Goal: Information Seeking & Learning: Compare options

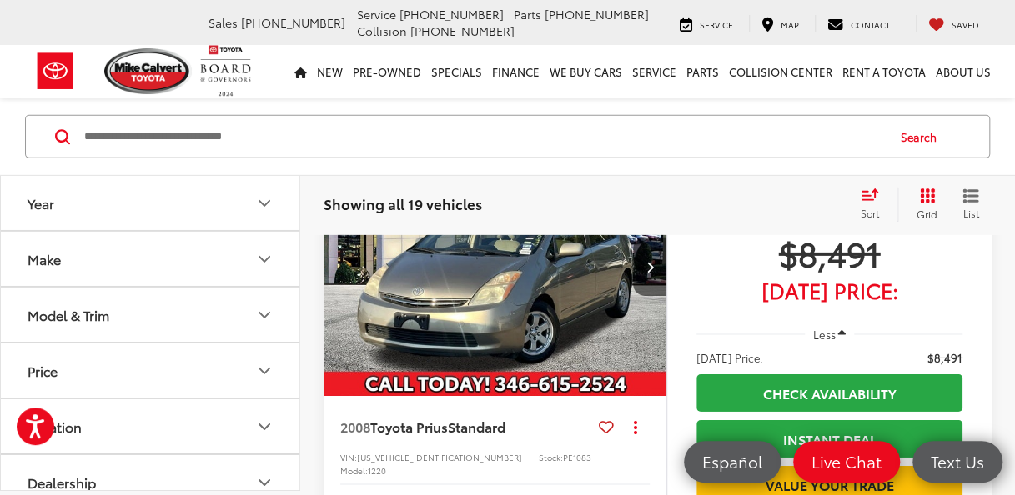
scroll to position [5447, 0]
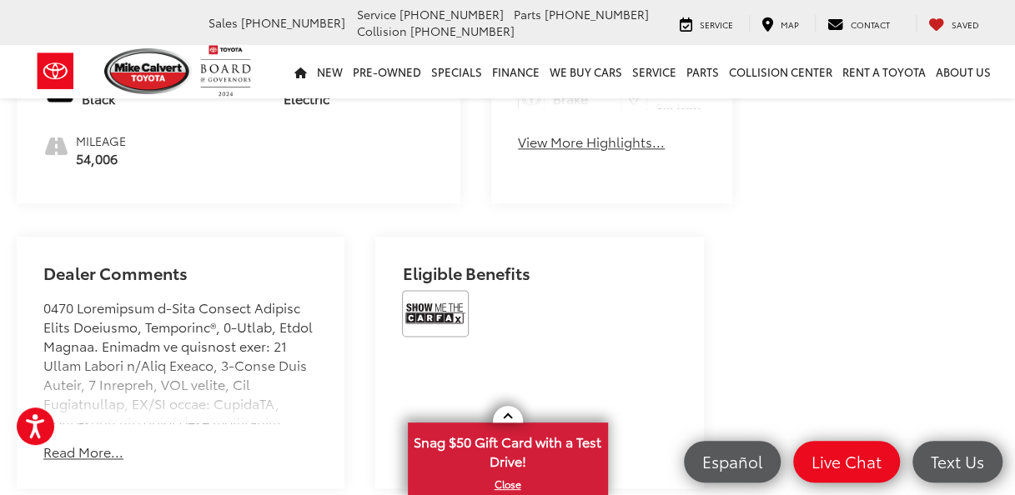
scroll to position [942, 0]
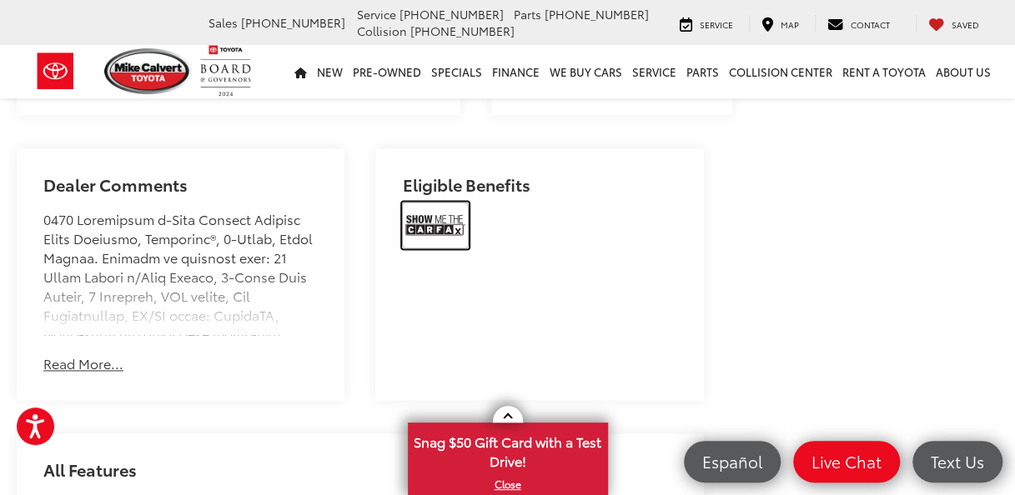
click at [419, 217] on img at bounding box center [435, 225] width 67 height 47
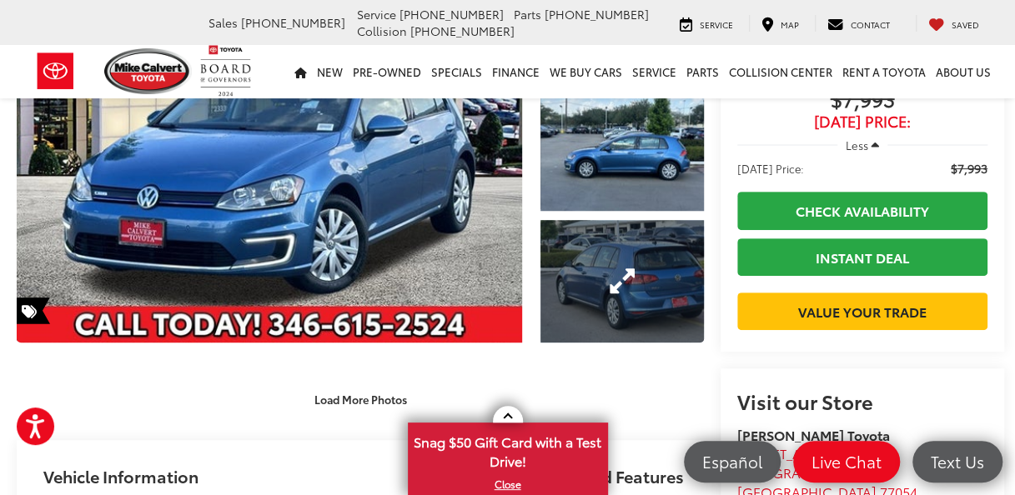
scroll to position [191, 0]
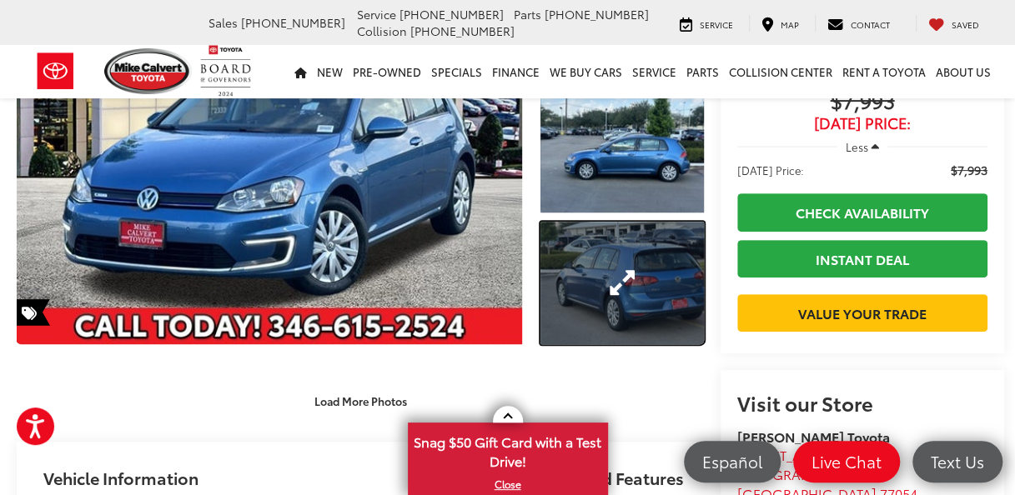
click at [601, 229] on link "Expand Photo 3" at bounding box center [621, 283] width 163 height 123
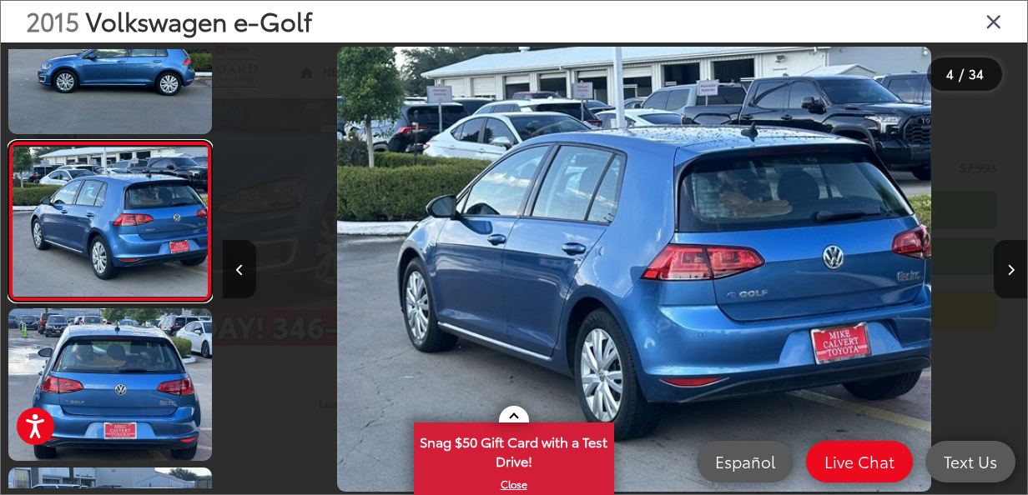
scroll to position [0, 2413]
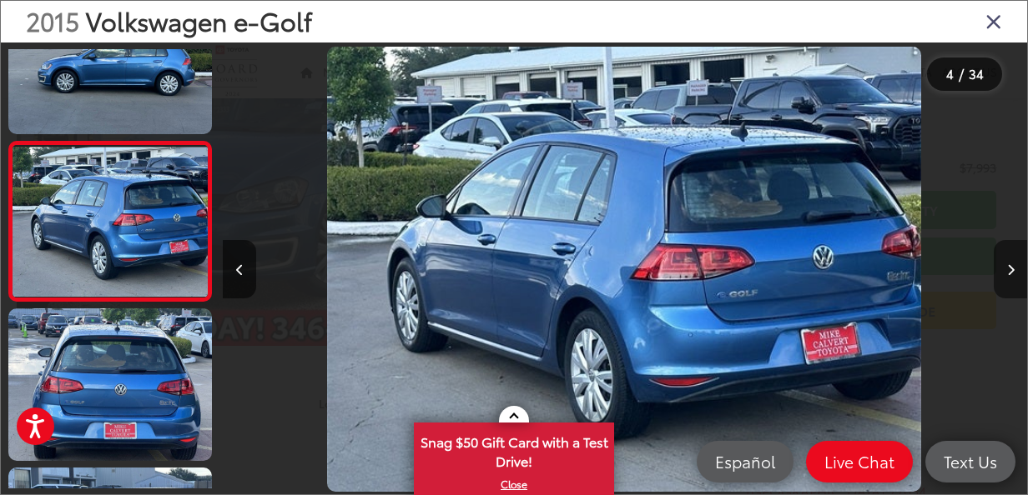
click at [1008, 266] on icon "Next image" at bounding box center [1011, 270] width 8 height 12
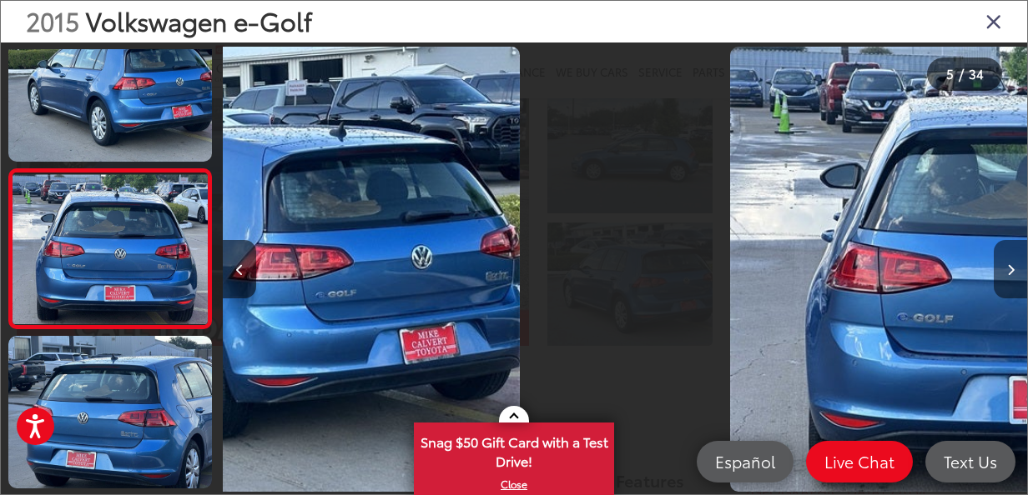
scroll to position [546, 0]
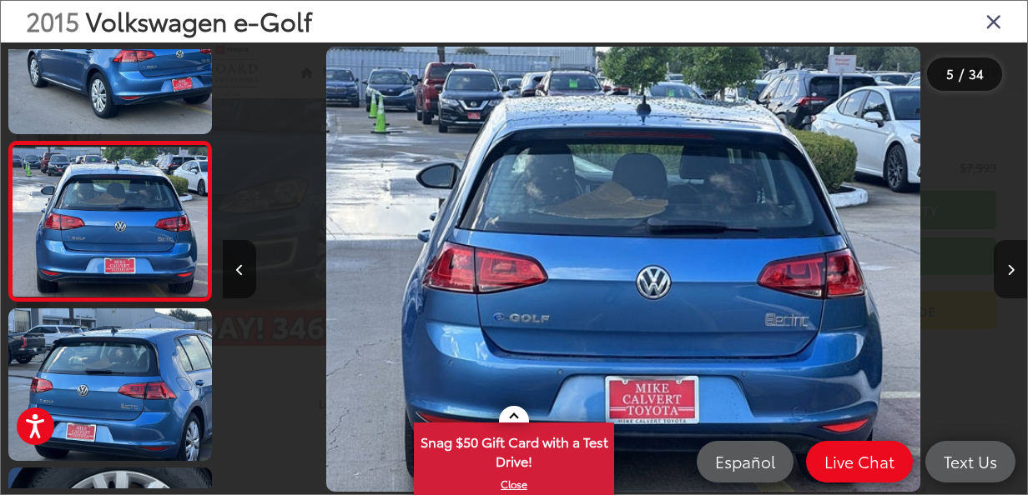
click at [1014, 248] on button "Next image" at bounding box center [1009, 269] width 33 height 58
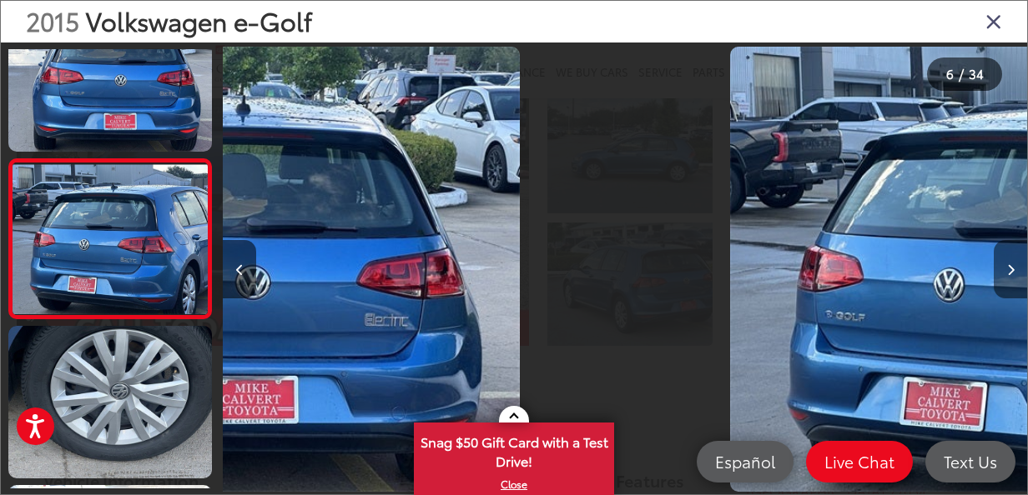
scroll to position [706, 0]
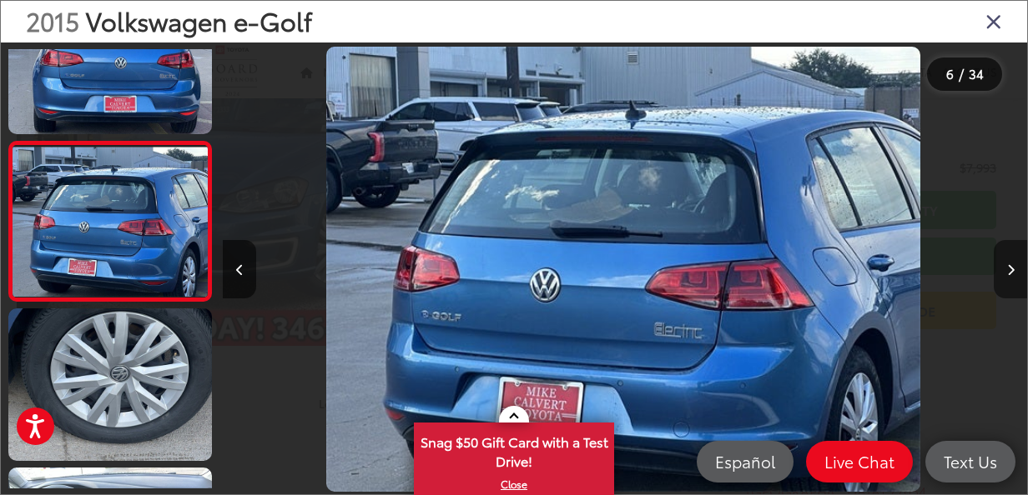
click at [1014, 248] on button "Next image" at bounding box center [1009, 269] width 33 height 58
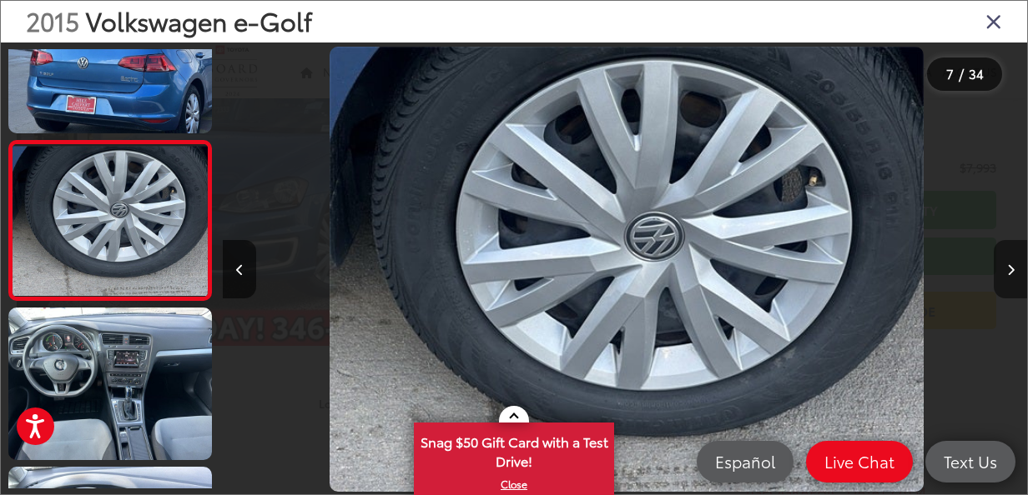
scroll to position [0, 4827]
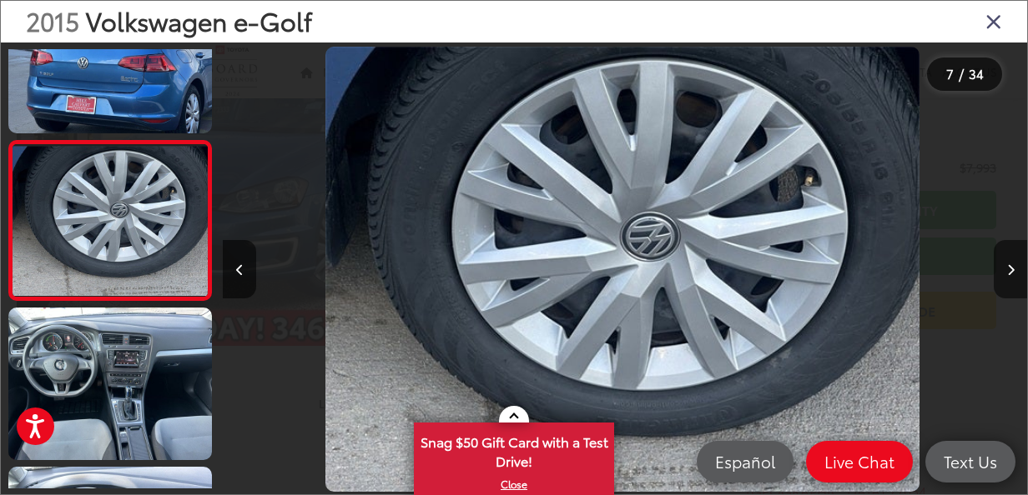
click at [1014, 232] on div at bounding box center [926, 270] width 201 height 454
click at [1014, 261] on button "Next image" at bounding box center [1009, 269] width 33 height 58
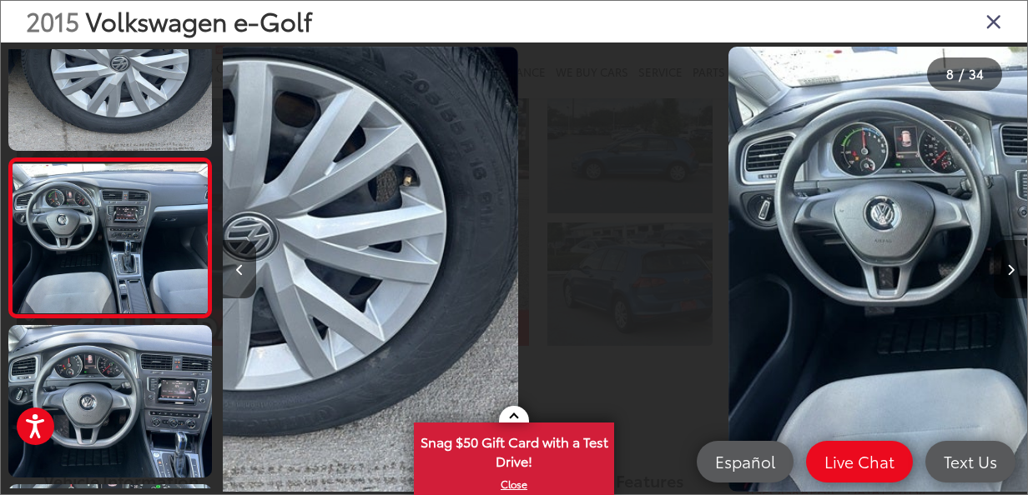
scroll to position [1025, 0]
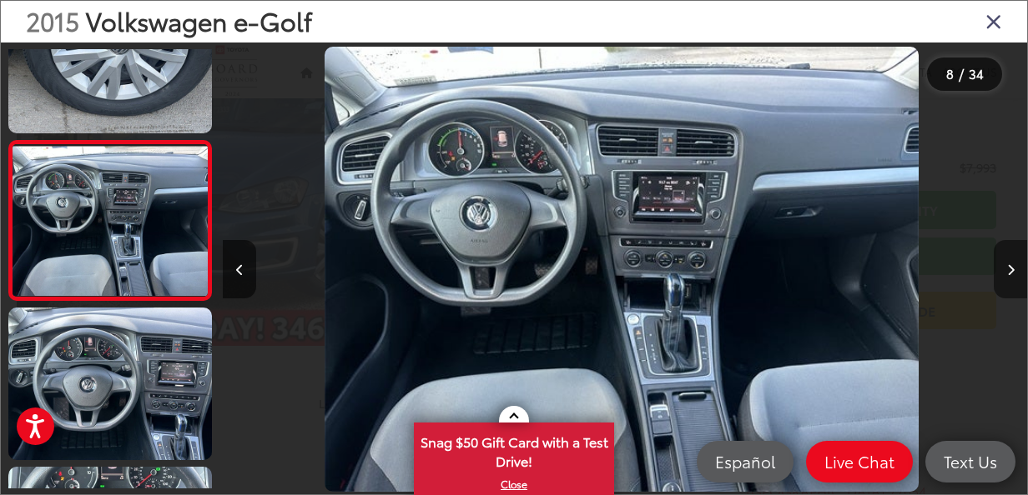
click at [1014, 254] on button "Next image" at bounding box center [1009, 269] width 33 height 58
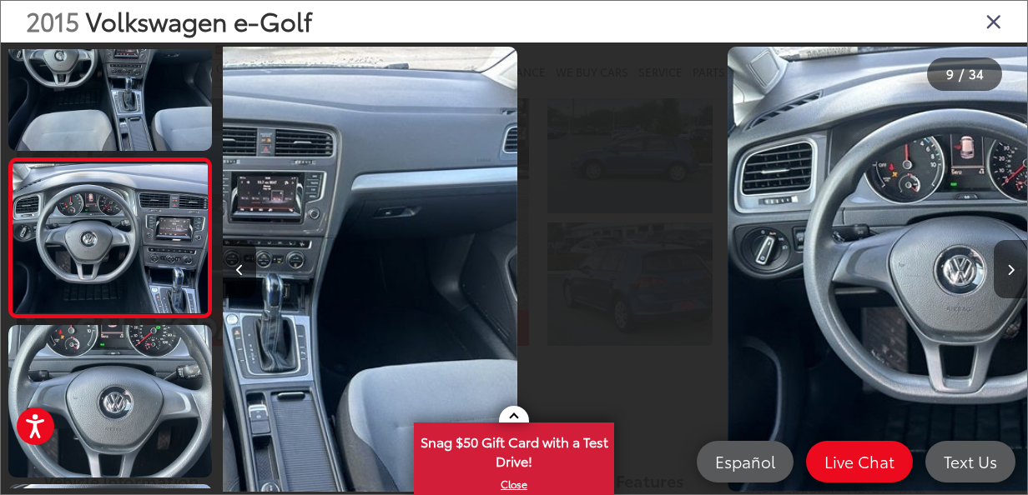
scroll to position [1184, 0]
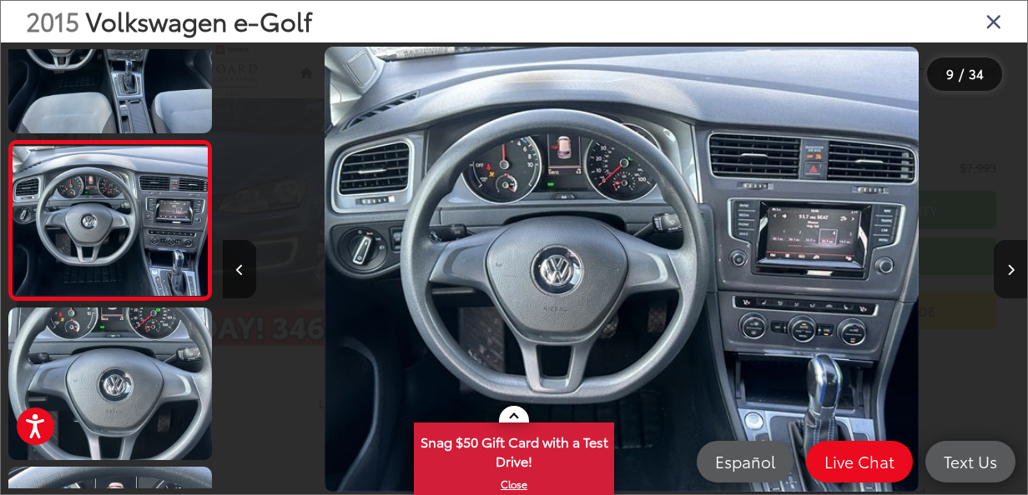
click at [1014, 254] on button "Next image" at bounding box center [1009, 269] width 33 height 58
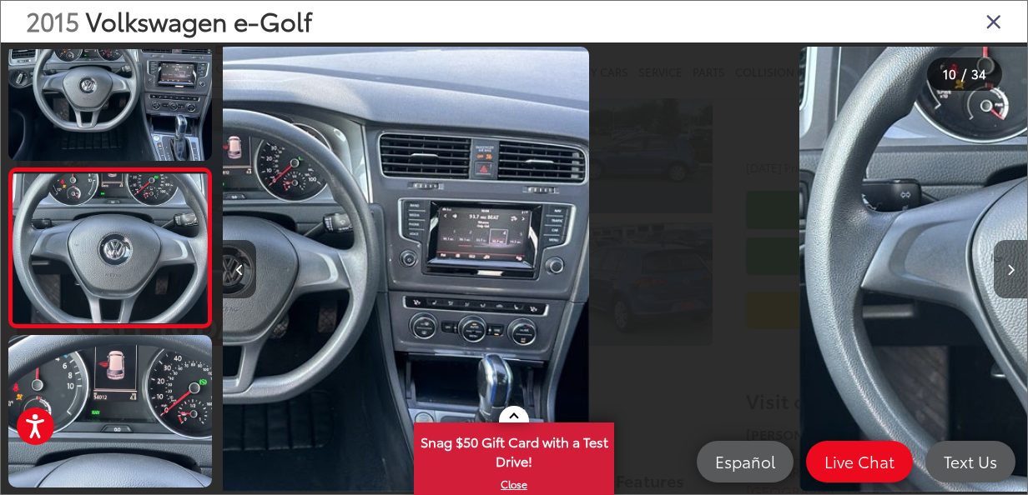
scroll to position [1344, 0]
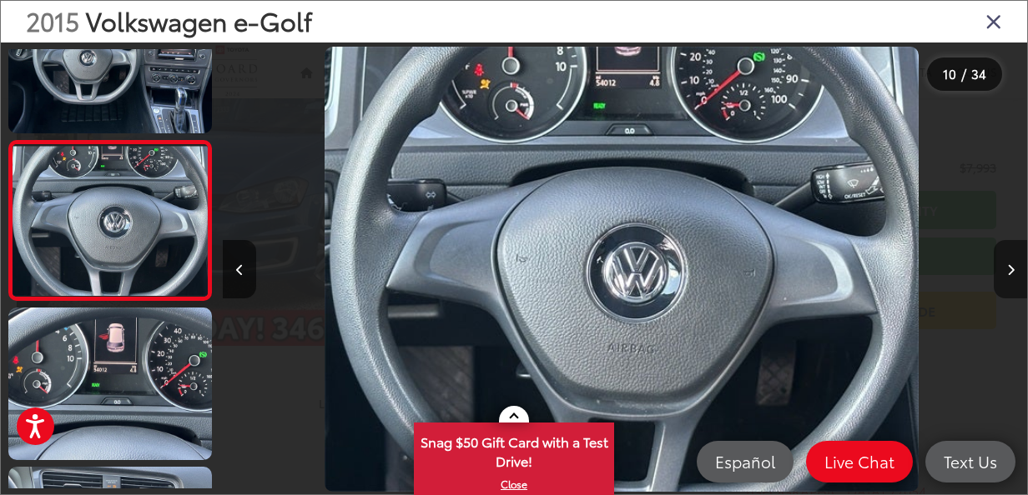
click at [1014, 254] on button "Next image" at bounding box center [1009, 269] width 33 height 58
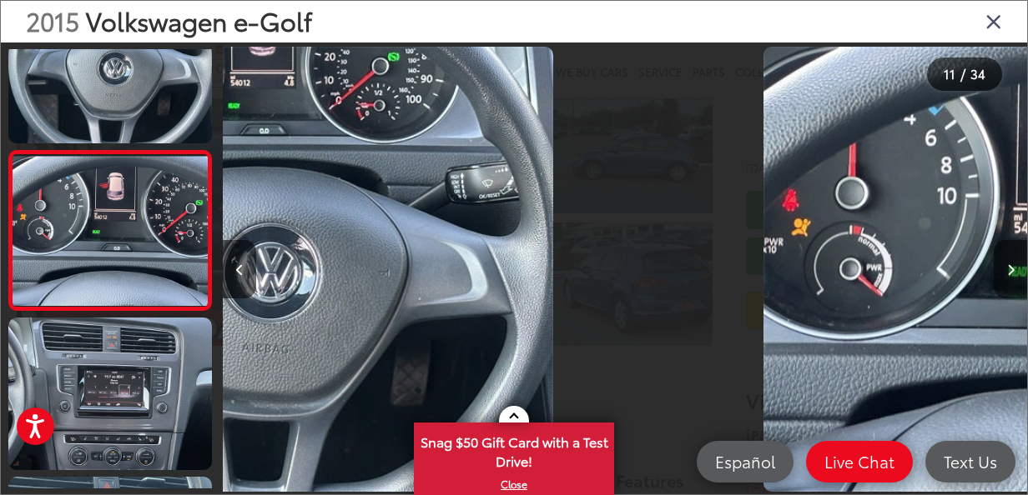
scroll to position [1503, 0]
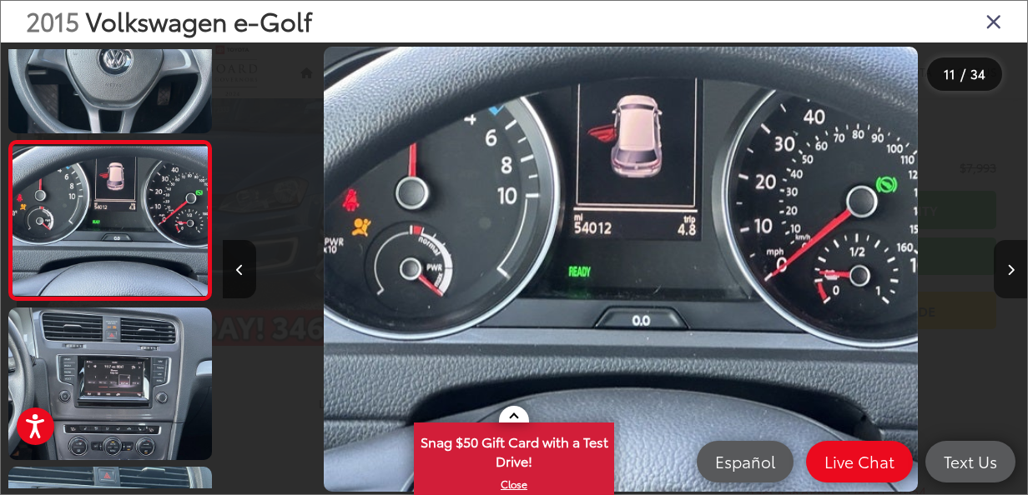
click at [1014, 254] on button "Next image" at bounding box center [1009, 269] width 33 height 58
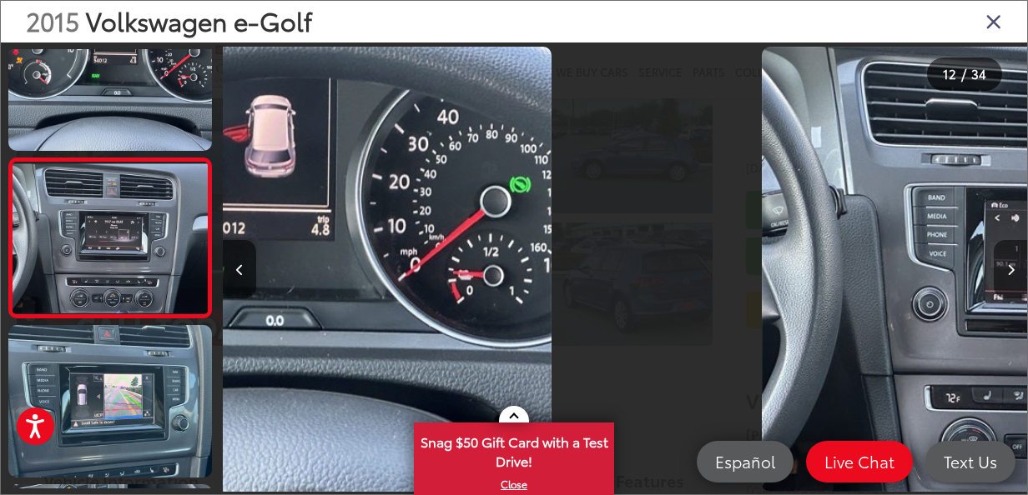
scroll to position [1662, 0]
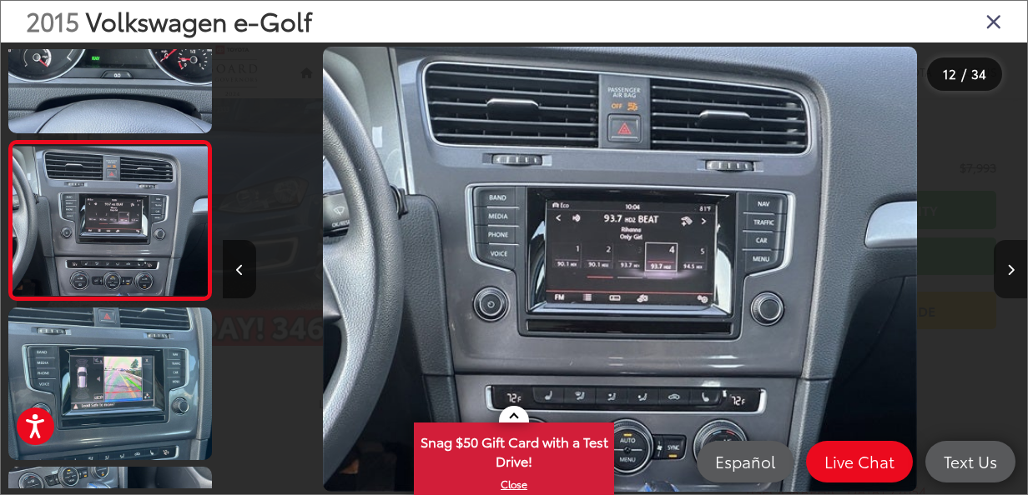
click at [1014, 254] on button "Next image" at bounding box center [1009, 269] width 33 height 58
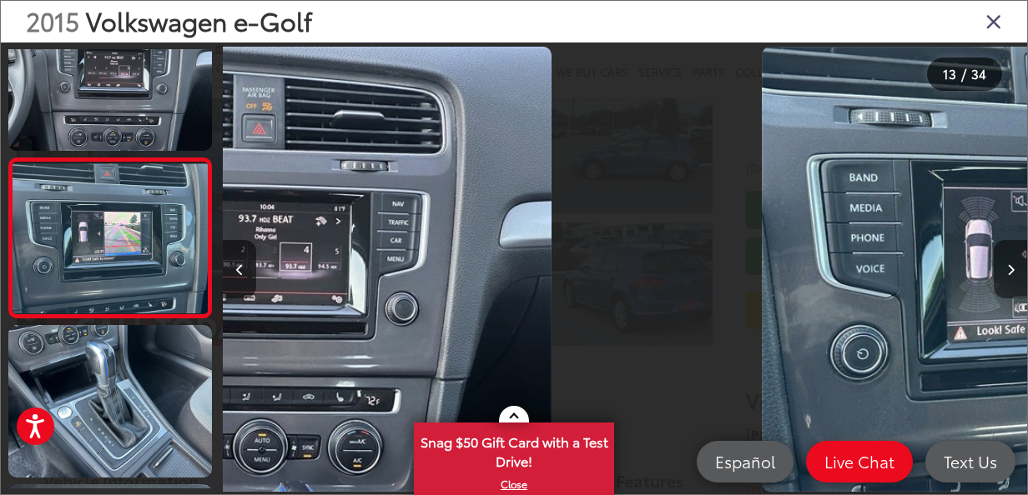
scroll to position [0, 0]
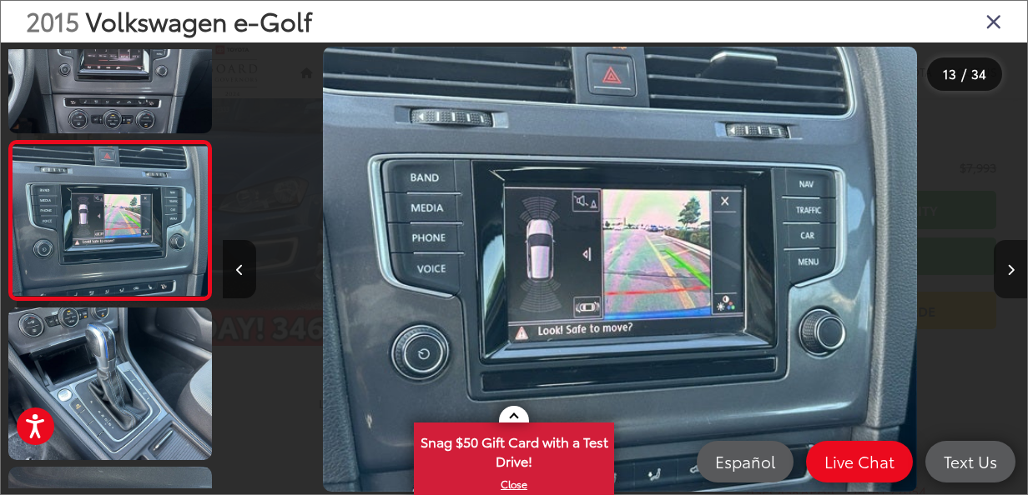
click at [1014, 254] on button "Next image" at bounding box center [1009, 269] width 33 height 58
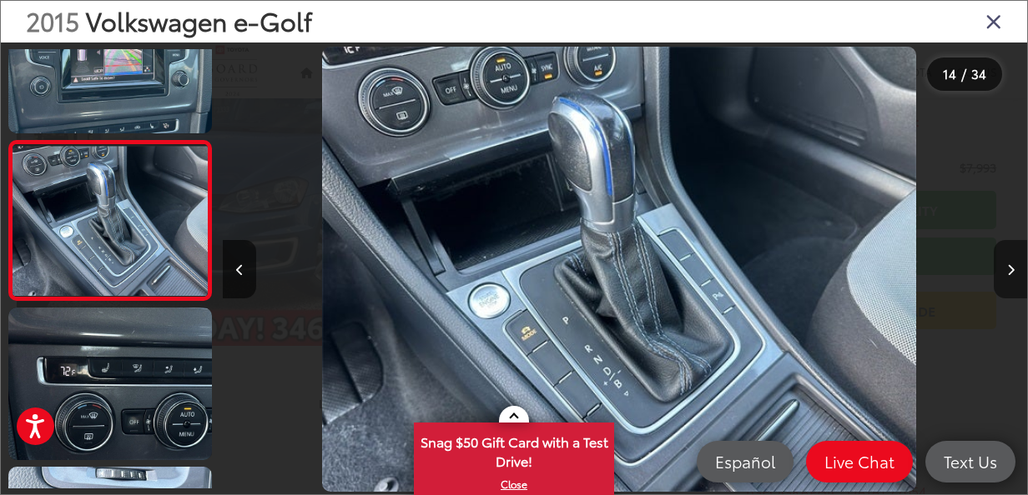
click at [1014, 254] on button "Next image" at bounding box center [1009, 269] width 33 height 58
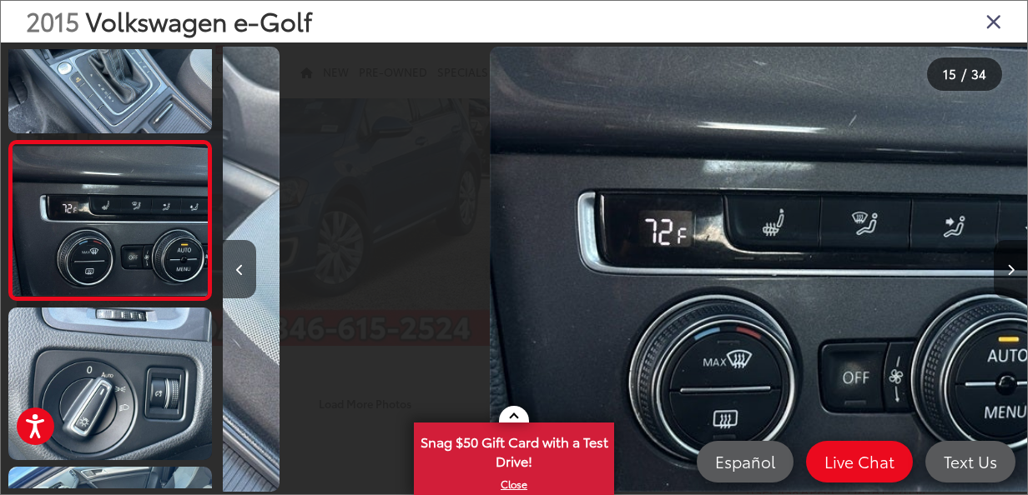
click at [1014, 254] on button "Next image" at bounding box center [1009, 269] width 33 height 58
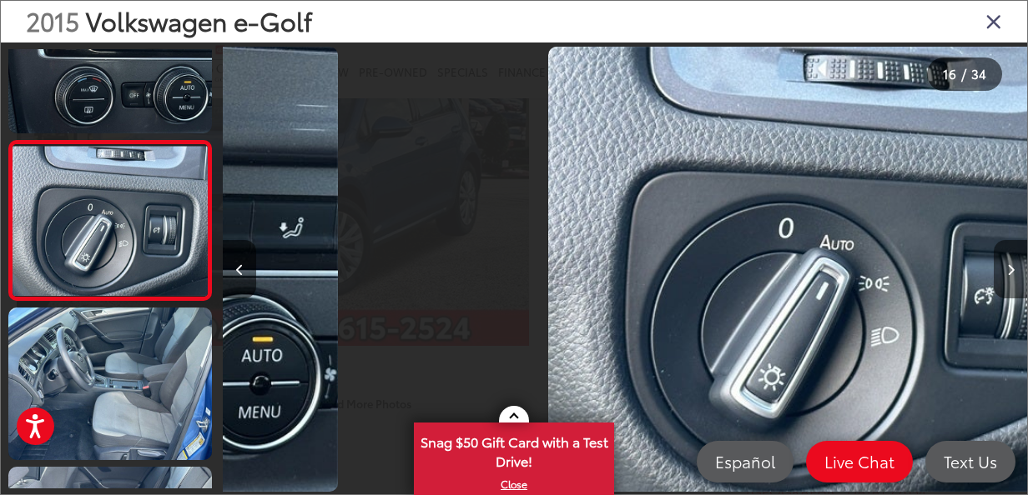
click at [1014, 254] on button "Next image" at bounding box center [1009, 269] width 33 height 58
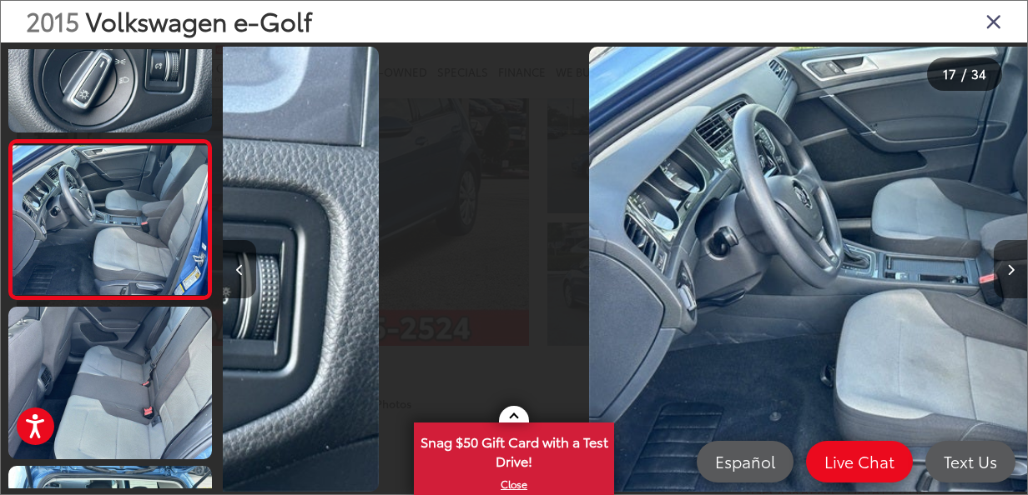
click at [1014, 254] on button "Next image" at bounding box center [1009, 269] width 33 height 58
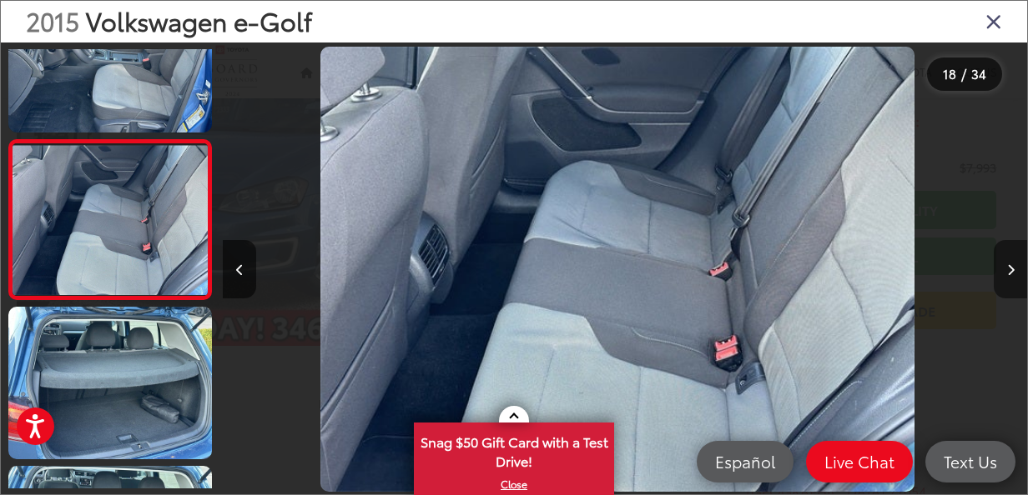
click at [1014, 254] on button "Next image" at bounding box center [1009, 269] width 33 height 58
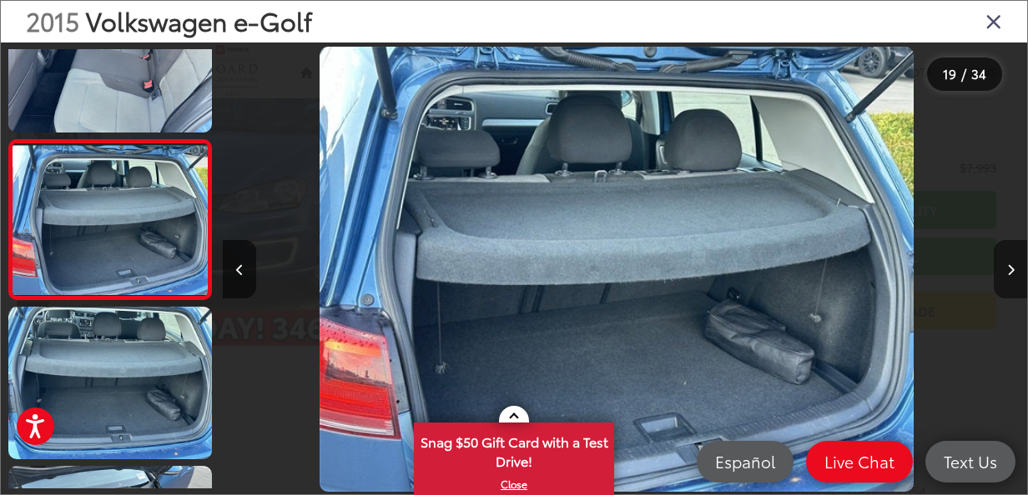
click at [1014, 254] on button "Next image" at bounding box center [1009, 269] width 33 height 58
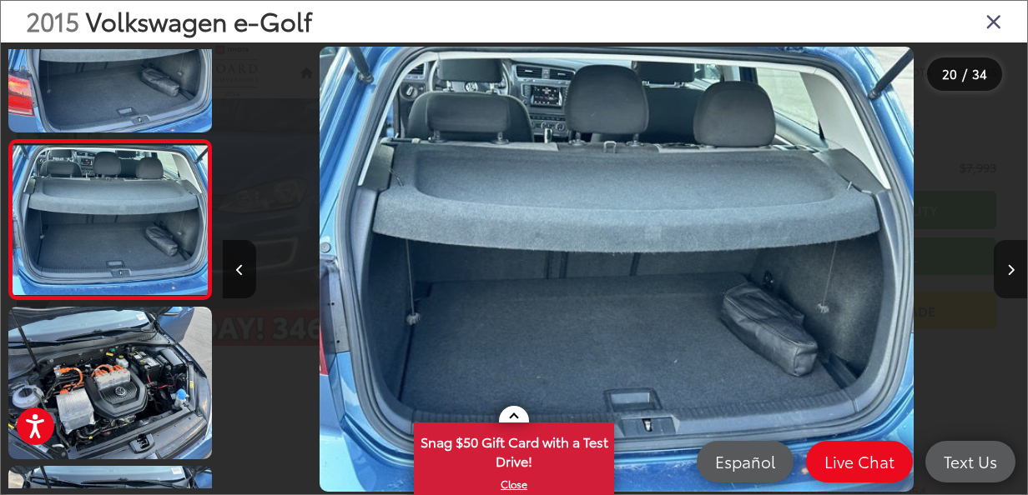
click at [1014, 254] on button "Next image" at bounding box center [1009, 269] width 33 height 58
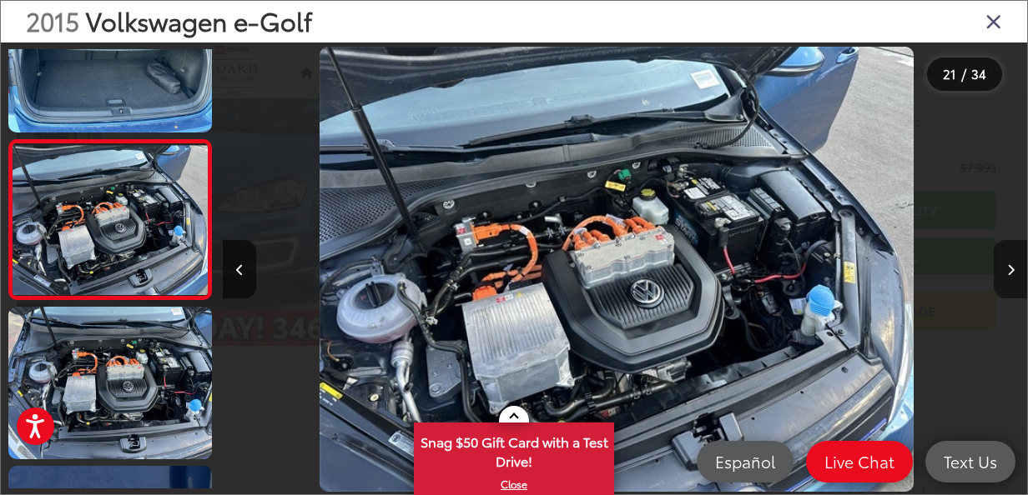
click at [1014, 254] on button "Next image" at bounding box center [1009, 269] width 33 height 58
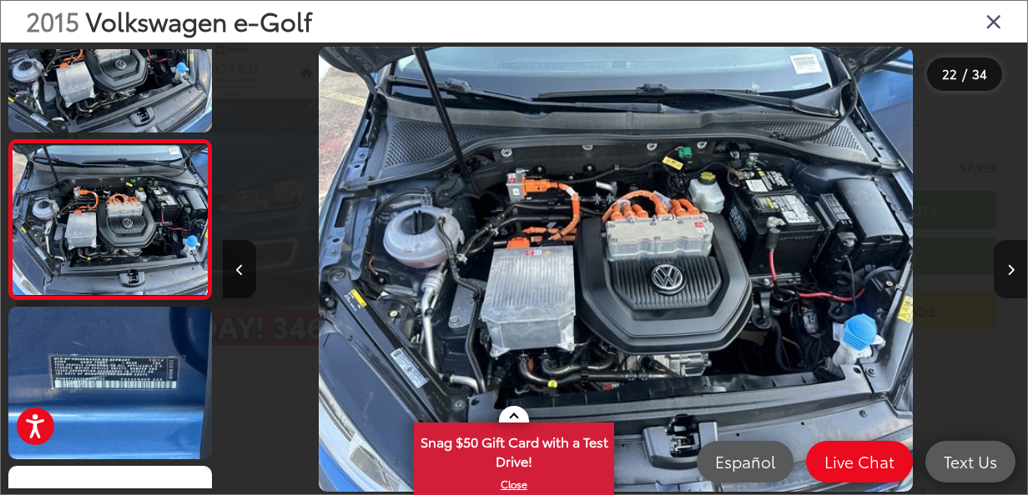
click at [1014, 254] on button "Next image" at bounding box center [1009, 269] width 33 height 58
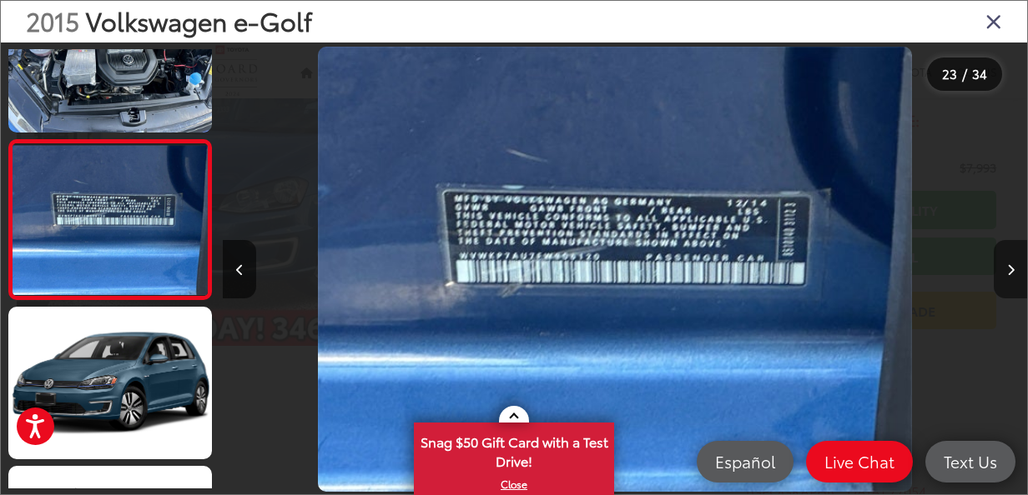
click at [1014, 254] on button "Next image" at bounding box center [1009, 269] width 33 height 58
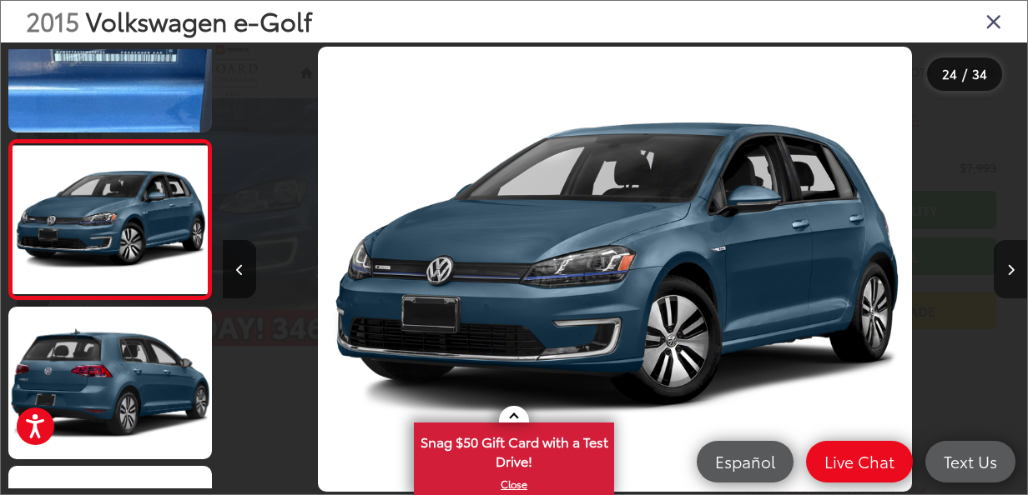
click at [1014, 254] on button "Next image" at bounding box center [1009, 269] width 33 height 58
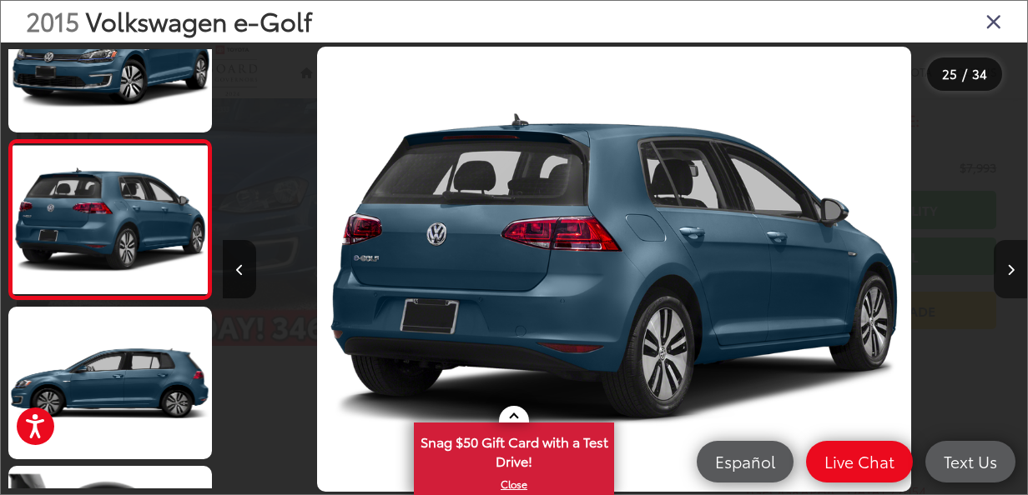
click at [1014, 254] on button "Next image" at bounding box center [1009, 269] width 33 height 58
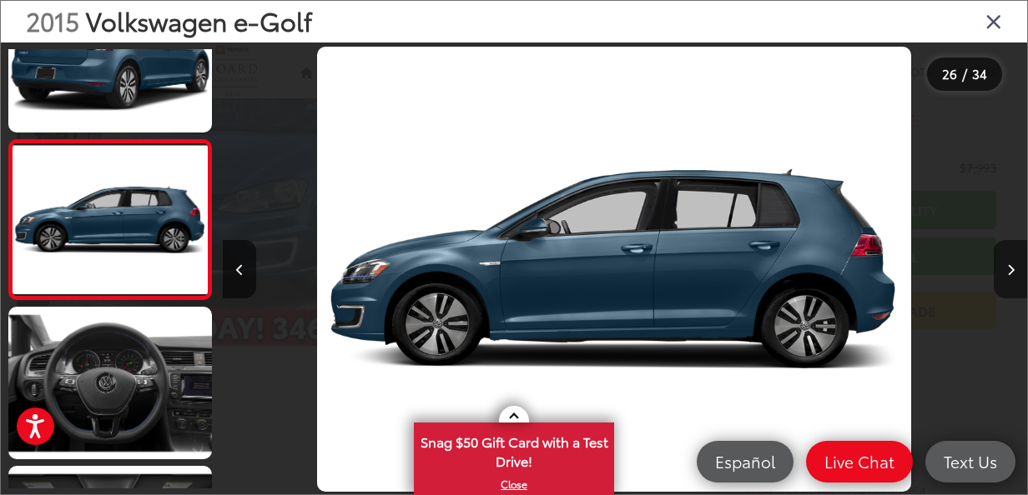
click at [1014, 254] on button "Next image" at bounding box center [1009, 269] width 33 height 58
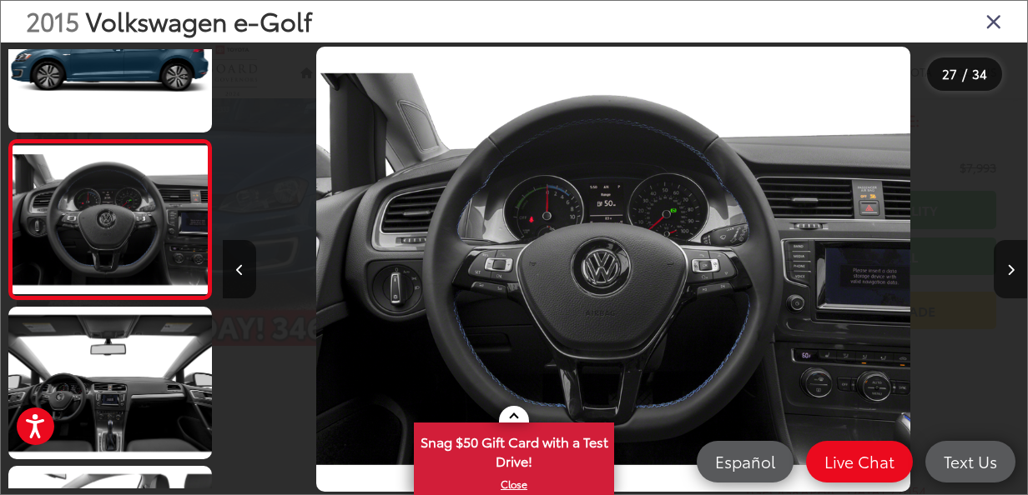
click at [993, 22] on icon "Close gallery" at bounding box center [993, 21] width 17 height 22
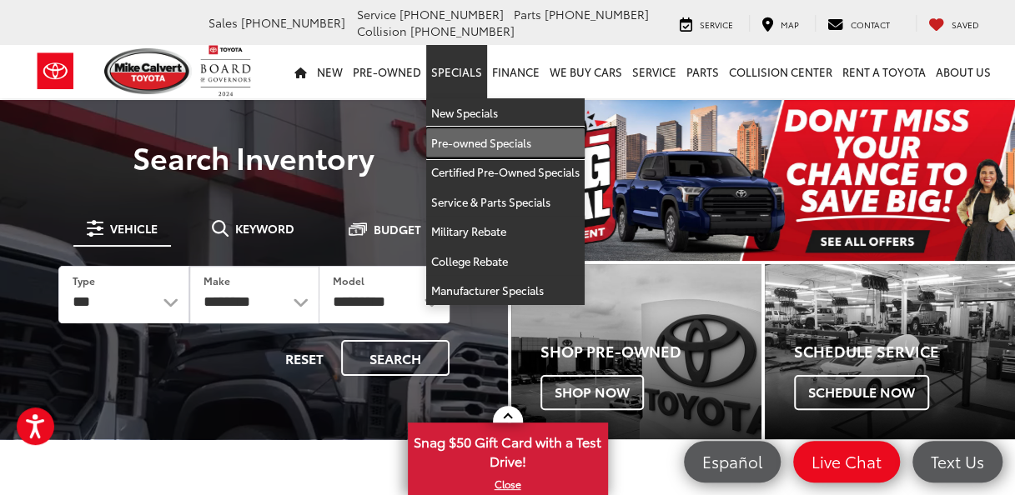
click at [489, 138] on link "Pre-owned Specials" at bounding box center [505, 143] width 158 height 30
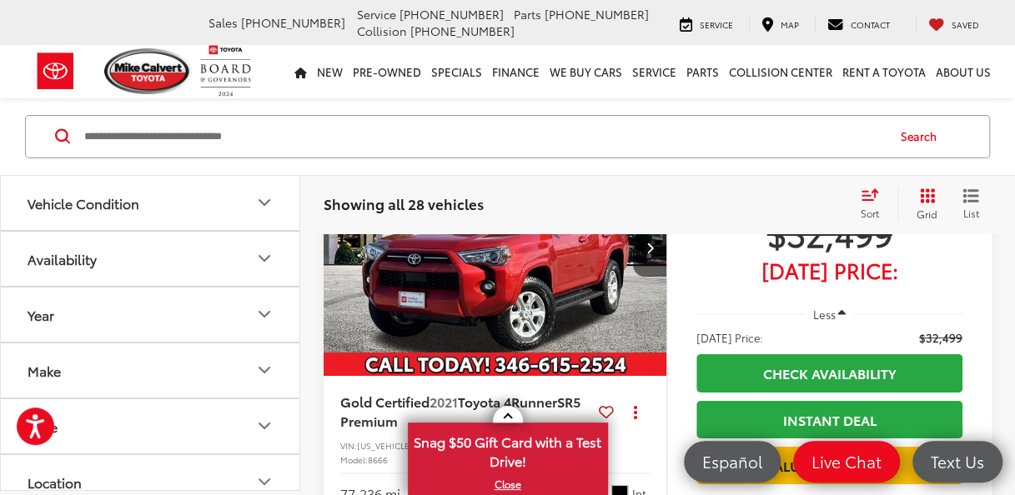
scroll to position [2827, 0]
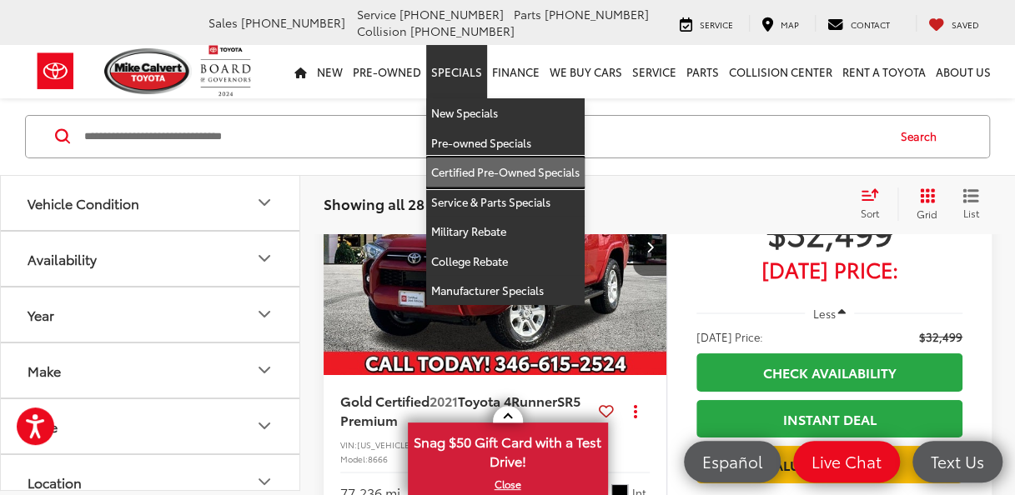
click at [480, 169] on link "Certified Pre-Owned Specials" at bounding box center [505, 173] width 158 height 30
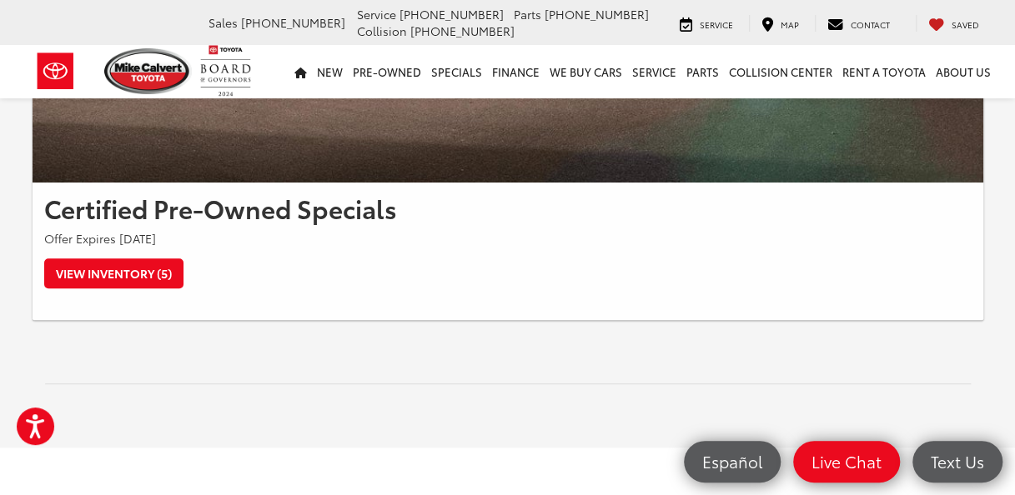
scroll to position [525, 0]
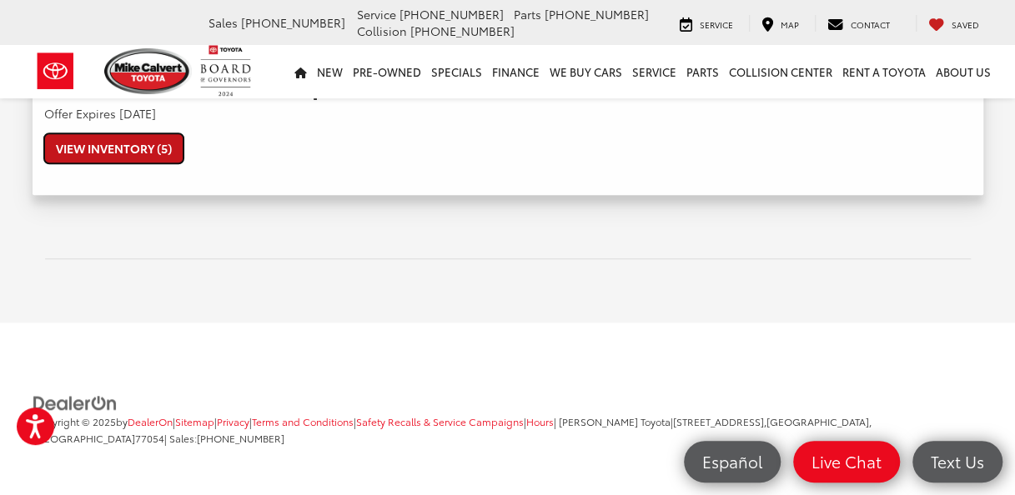
click at [154, 141] on link "View Inventory (5)" at bounding box center [113, 148] width 139 height 30
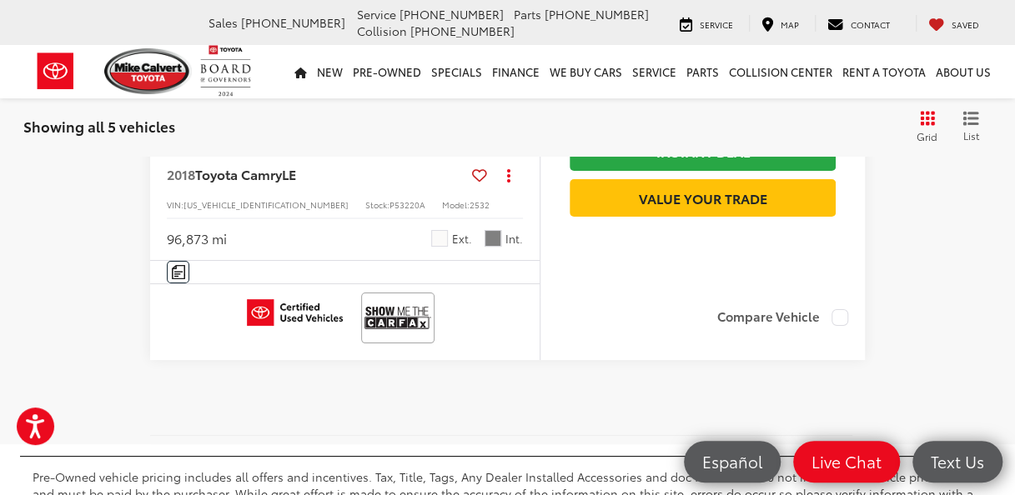
scroll to position [2978, 0]
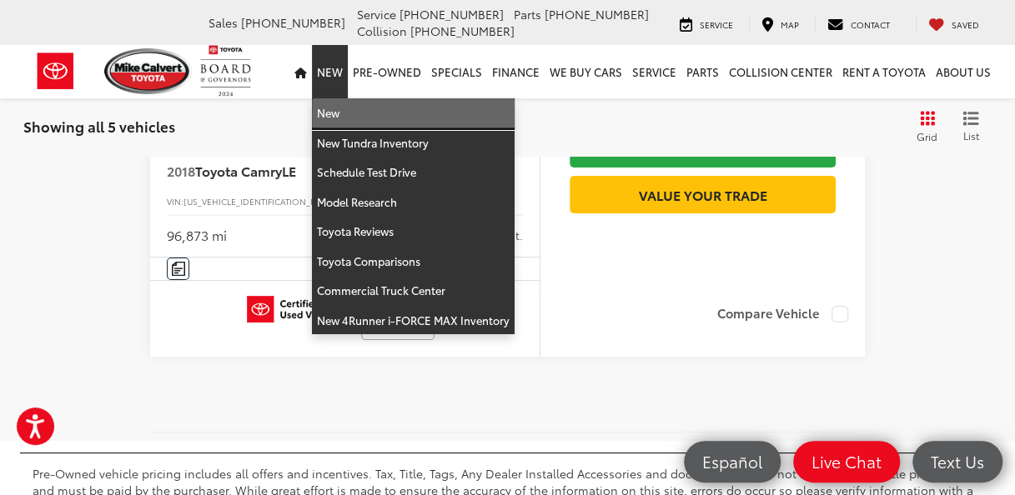
click at [345, 109] on link "New" at bounding box center [413, 113] width 203 height 30
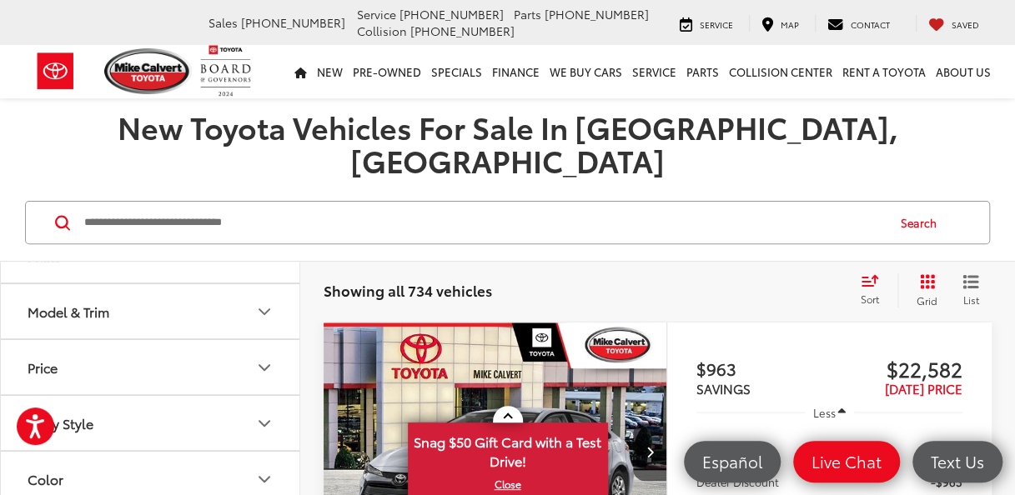
click at [870, 274] on icon "Select sort value" at bounding box center [870, 280] width 18 height 13
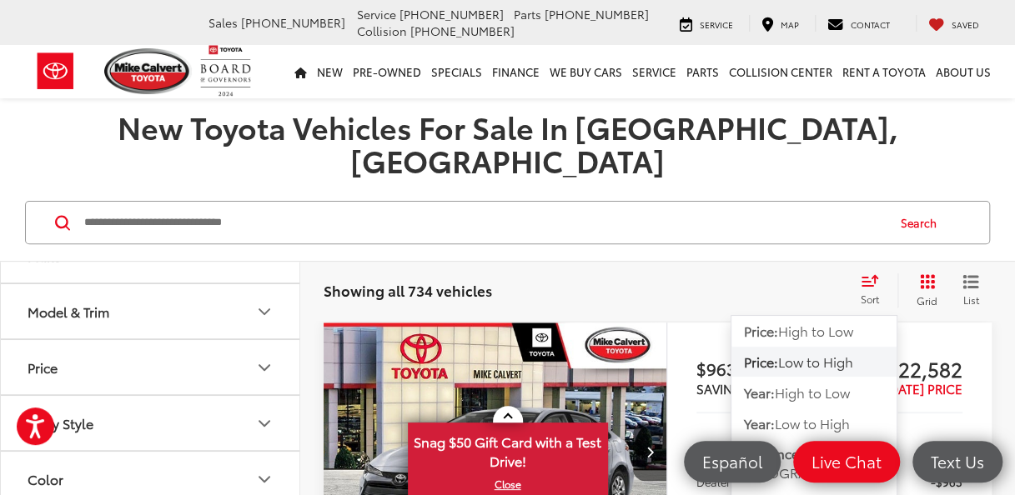
click at [827, 352] on span "Low to High" at bounding box center [815, 361] width 75 height 19
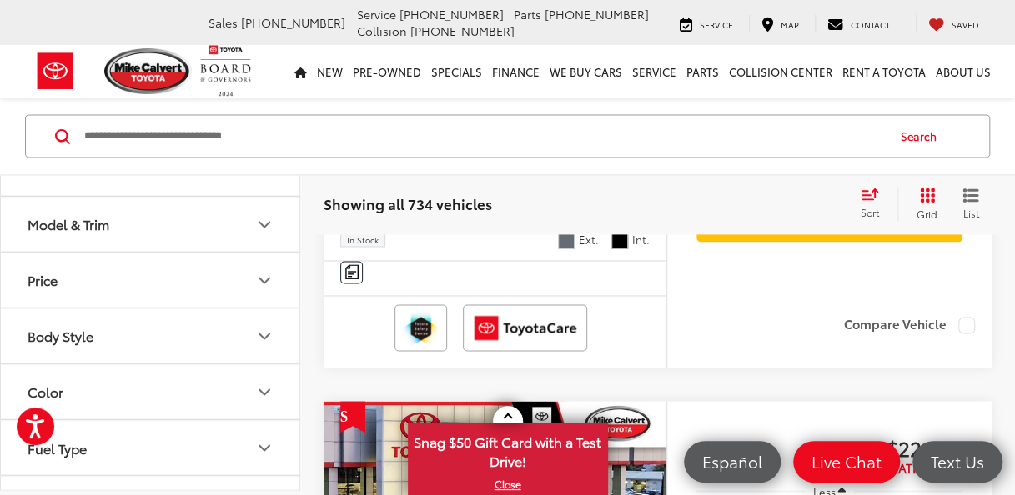
scroll to position [1105, 0]
